Goal: Information Seeking & Learning: Learn about a topic

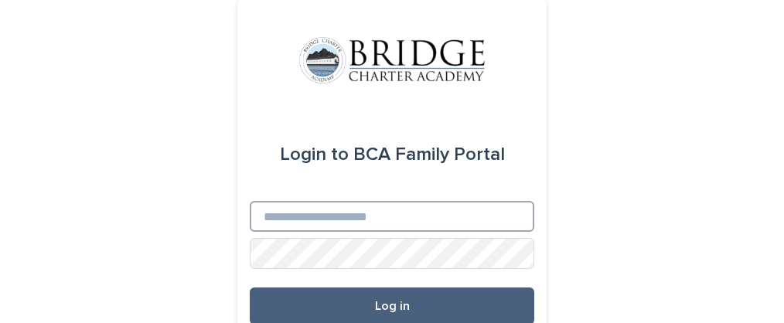
type input "**********"
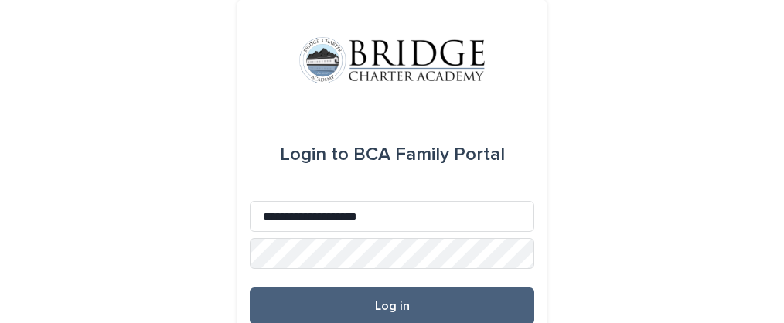
click at [394, 302] on span "Log in" at bounding box center [392, 306] width 35 height 12
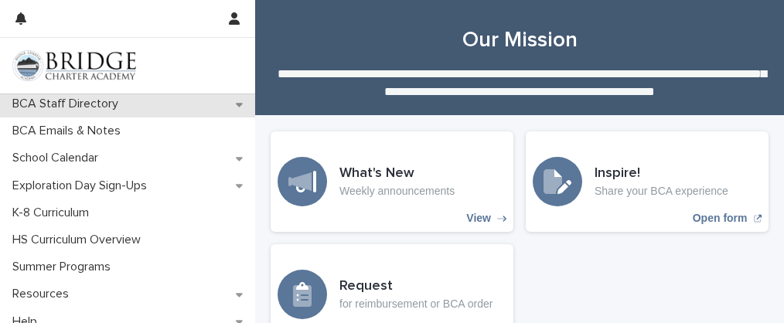
scroll to position [125, 0]
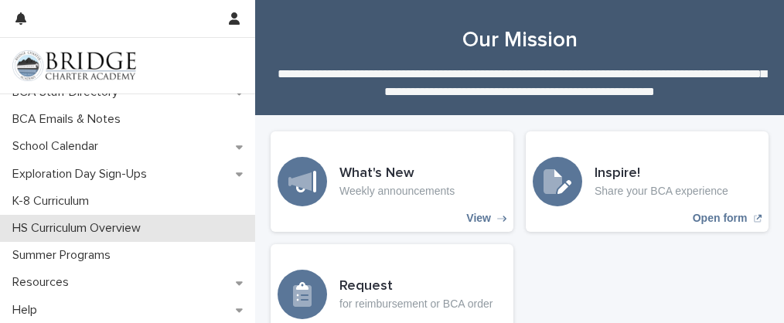
click at [131, 230] on p "HS Curriculum Overview" at bounding box center [79, 228] width 147 height 15
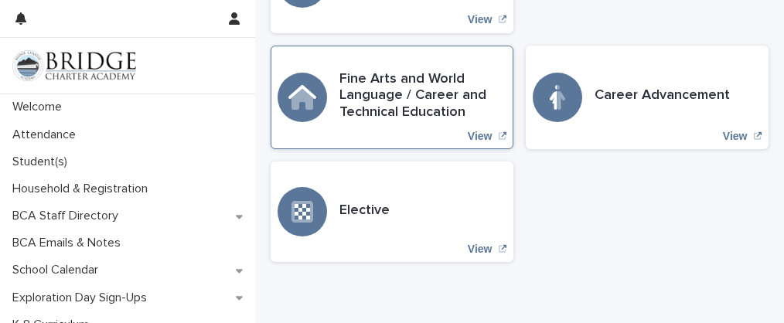
scroll to position [899, 0]
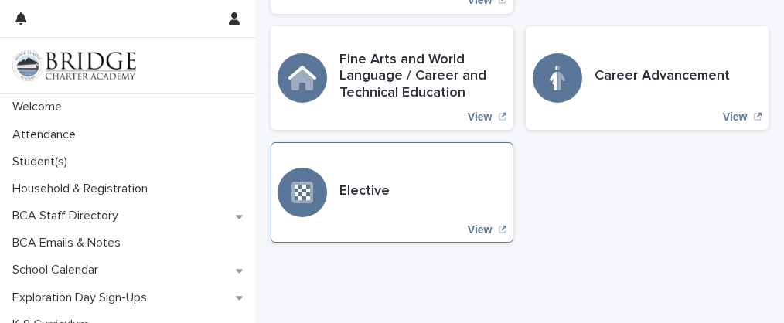
click at [428, 217] on div "Elective View" at bounding box center [392, 192] width 243 height 101
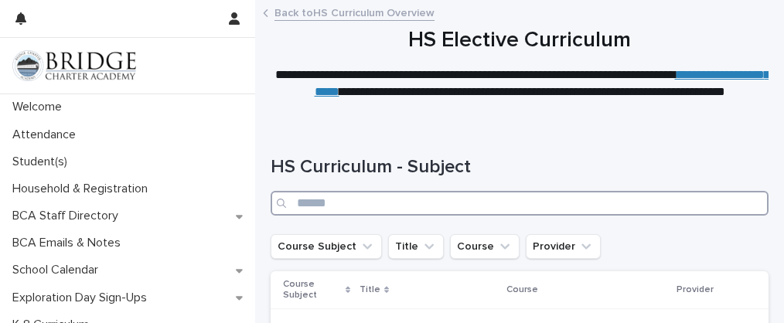
click at [441, 203] on input "Search" at bounding box center [520, 203] width 498 height 25
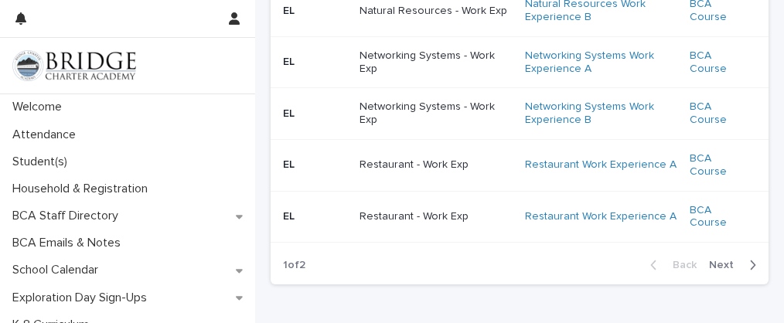
scroll to position [1618, 0]
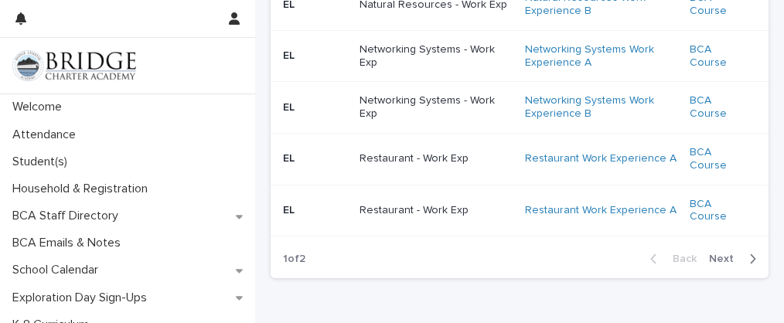
type input "****"
click at [725, 255] on span "Next" at bounding box center [726, 259] width 34 height 11
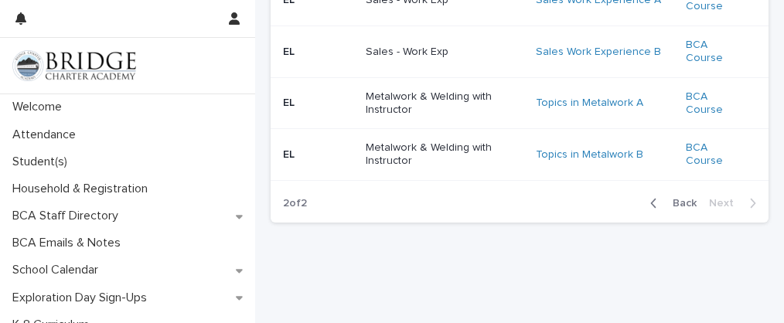
scroll to position [440, 0]
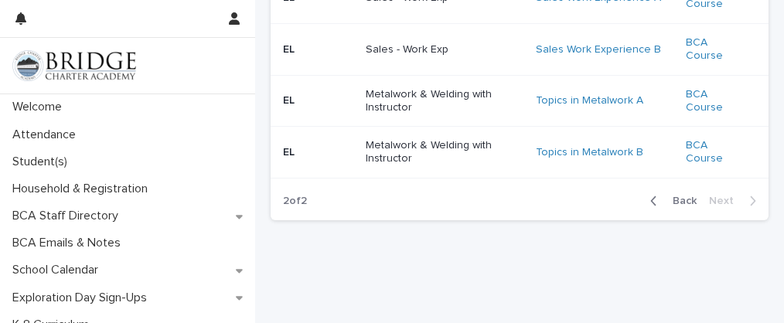
click at [688, 203] on span "Back" at bounding box center [680, 201] width 33 height 11
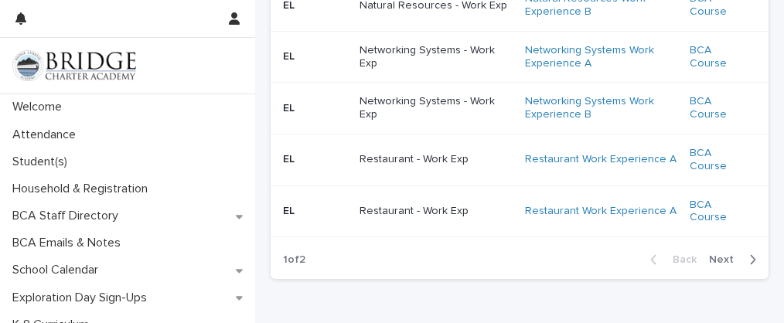
scroll to position [1619, 0]
